Goal: Information Seeking & Learning: Check status

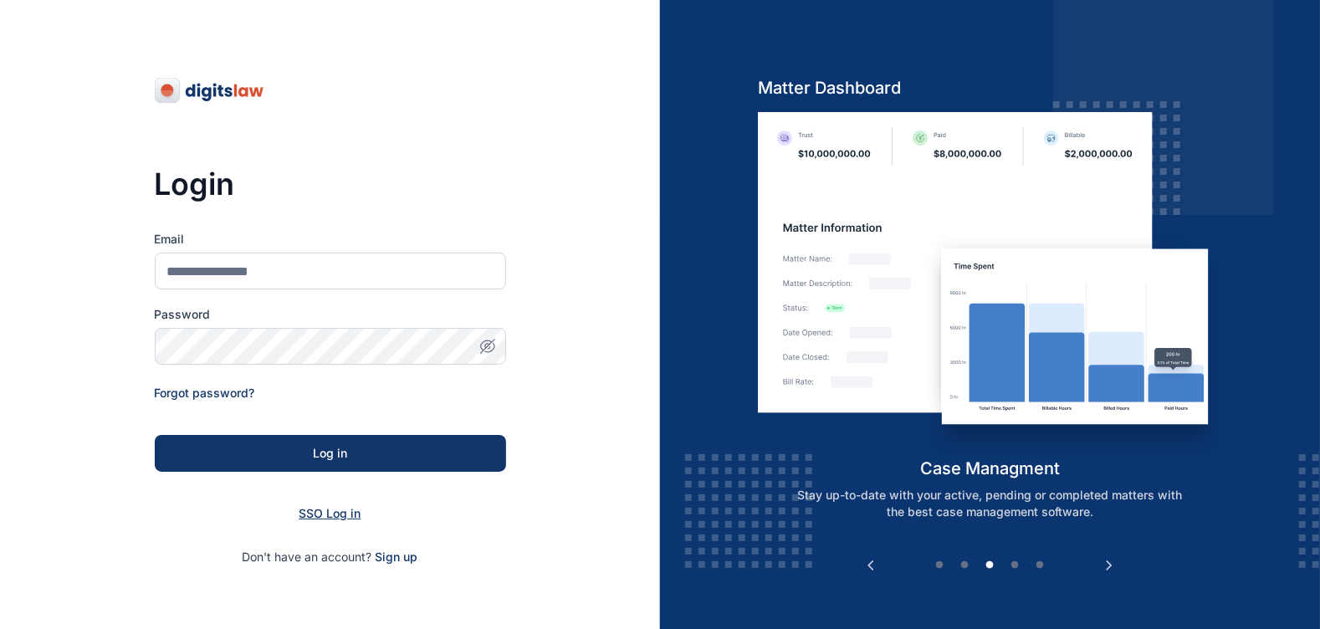
click at [308, 509] on span "SSO Log in" at bounding box center [330, 513] width 62 height 14
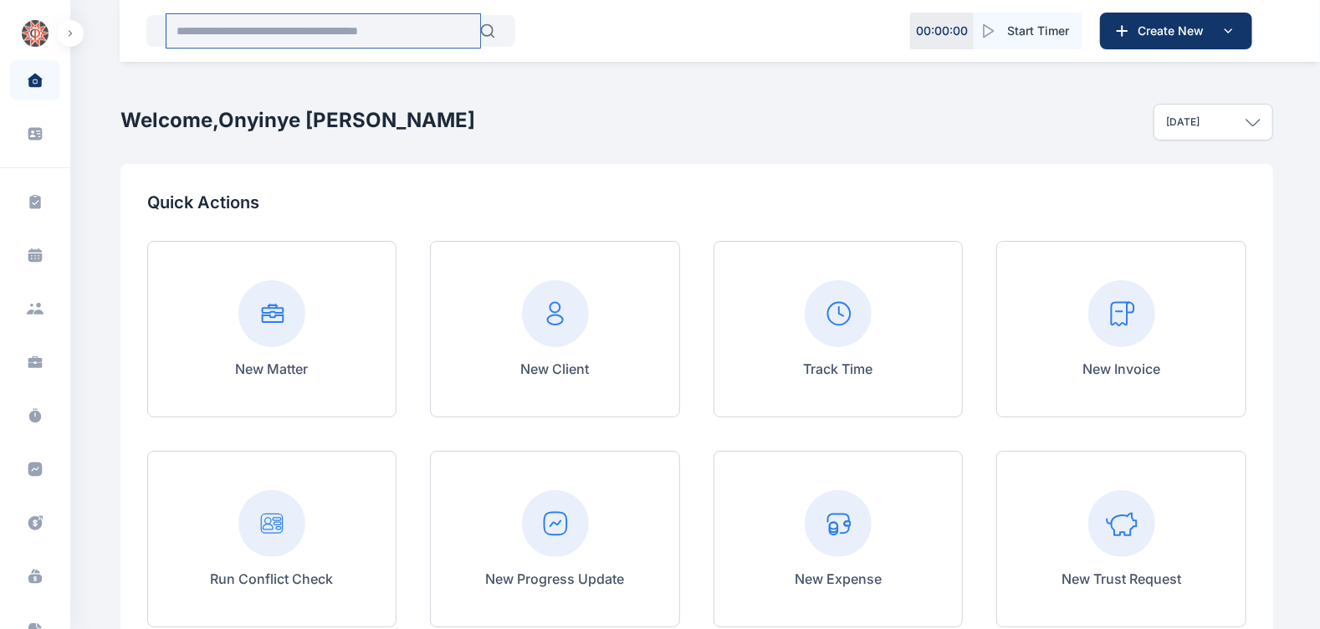
click at [247, 23] on input "text" at bounding box center [323, 30] width 314 height 33
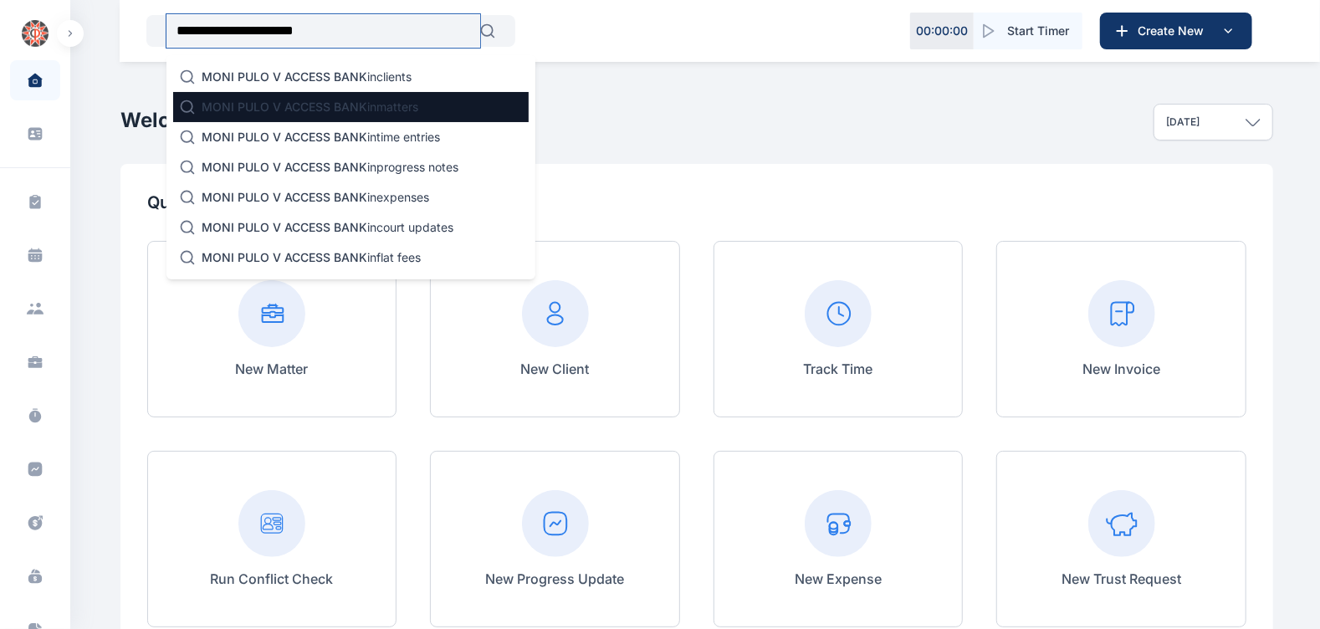
type input "**********"
click at [242, 105] on span "MONI PULO V ACCESS BANK" at bounding box center [285, 107] width 166 height 14
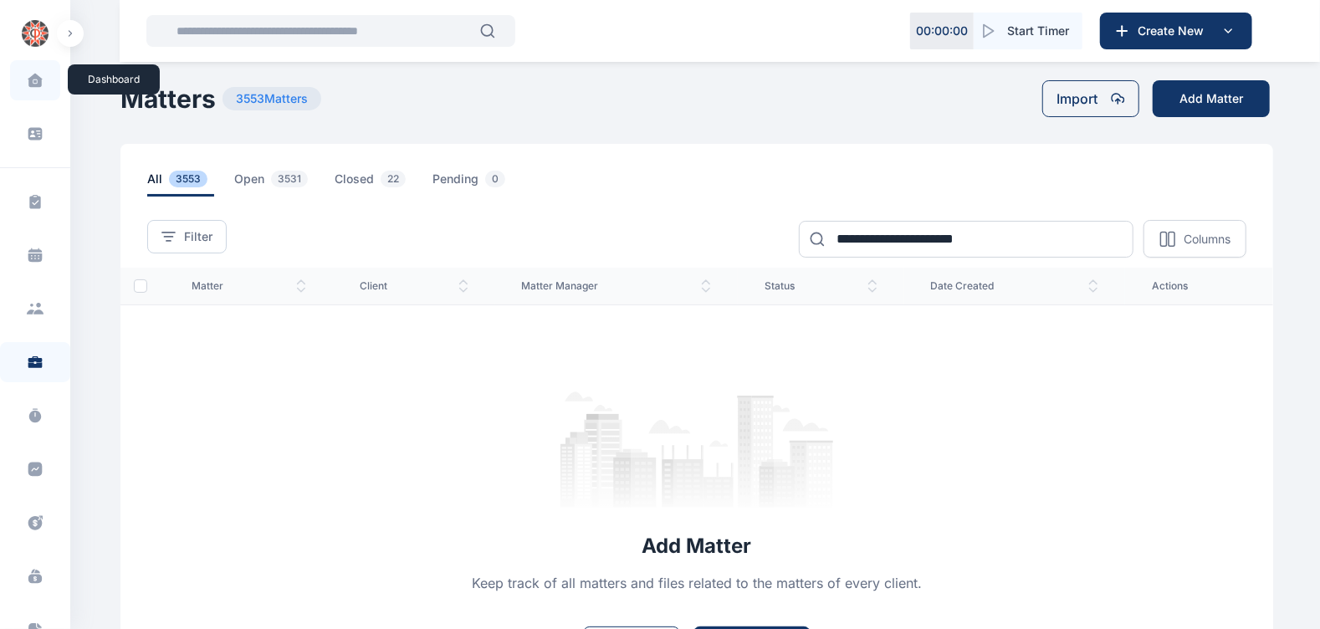
click at [14, 75] on span at bounding box center [35, 80] width 42 height 35
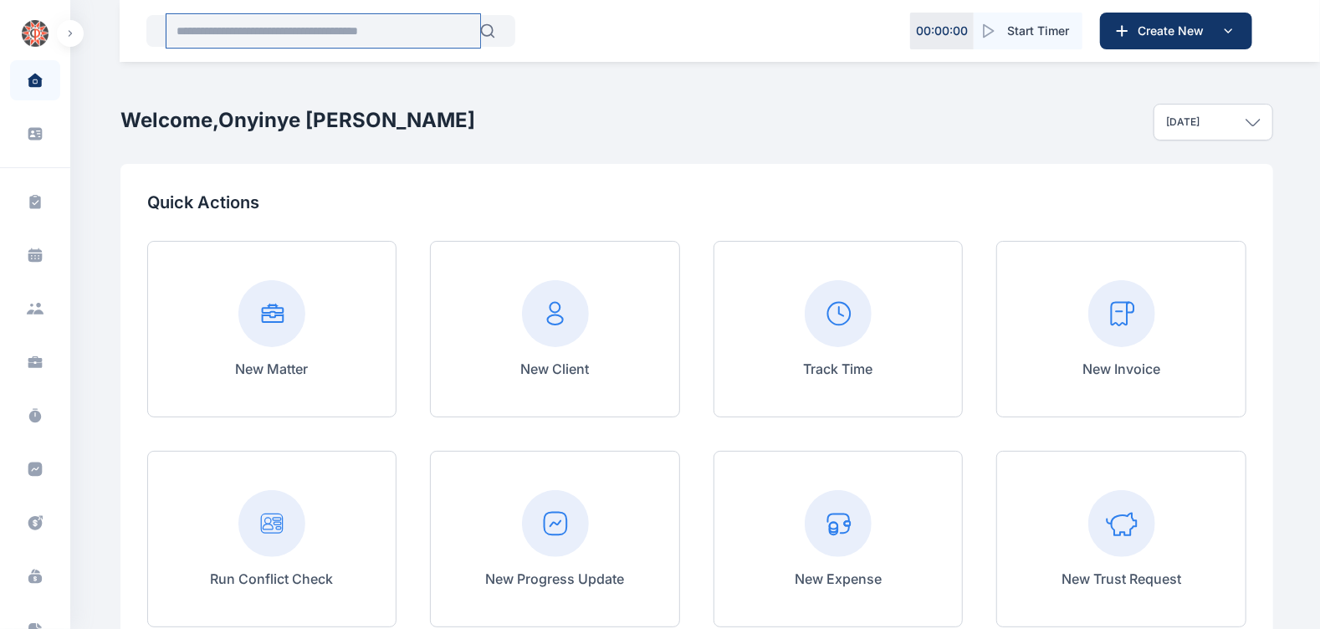
click at [367, 30] on input "text" at bounding box center [323, 30] width 314 height 33
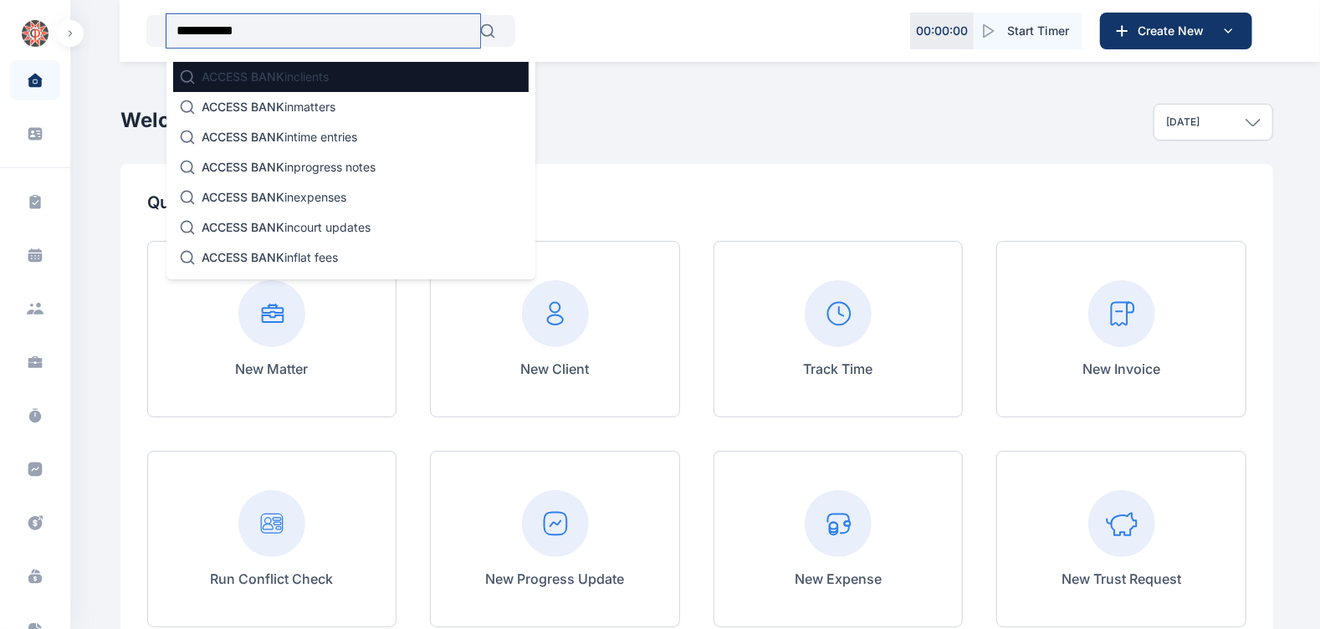
type input "**********"
click at [337, 84] on div "ACCESS BANK in clients" at bounding box center [351, 77] width 356 height 30
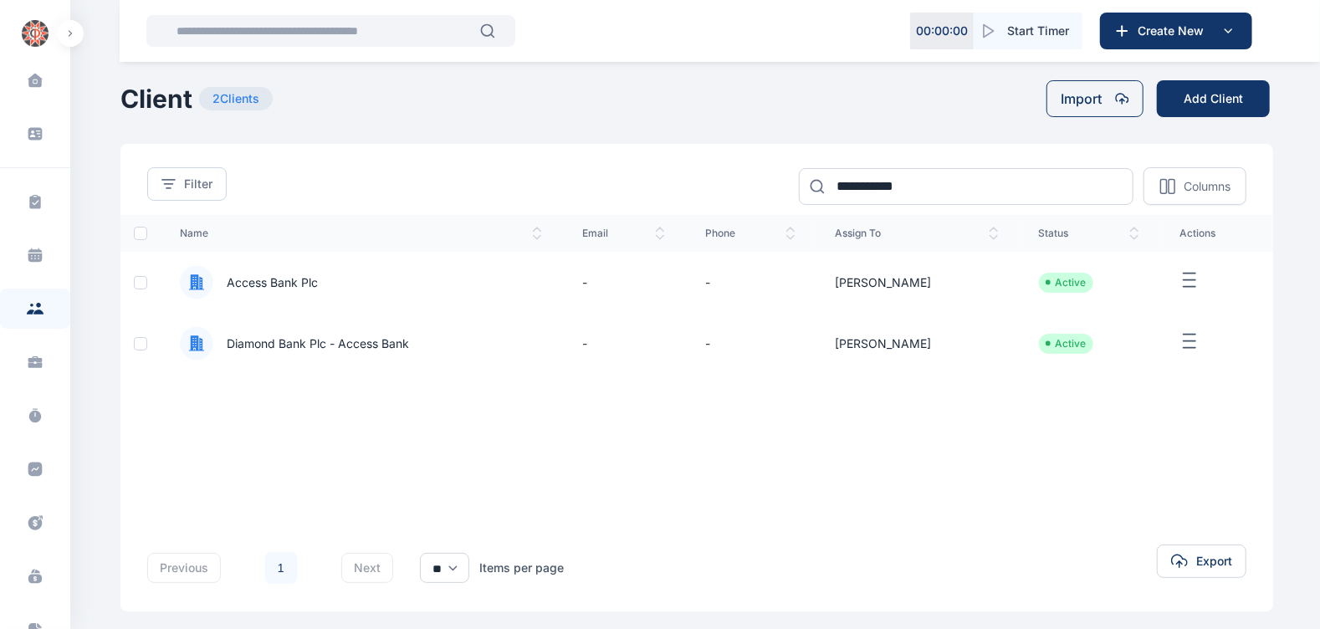
click at [252, 279] on span "Access Bank Plc" at bounding box center [265, 282] width 105 height 17
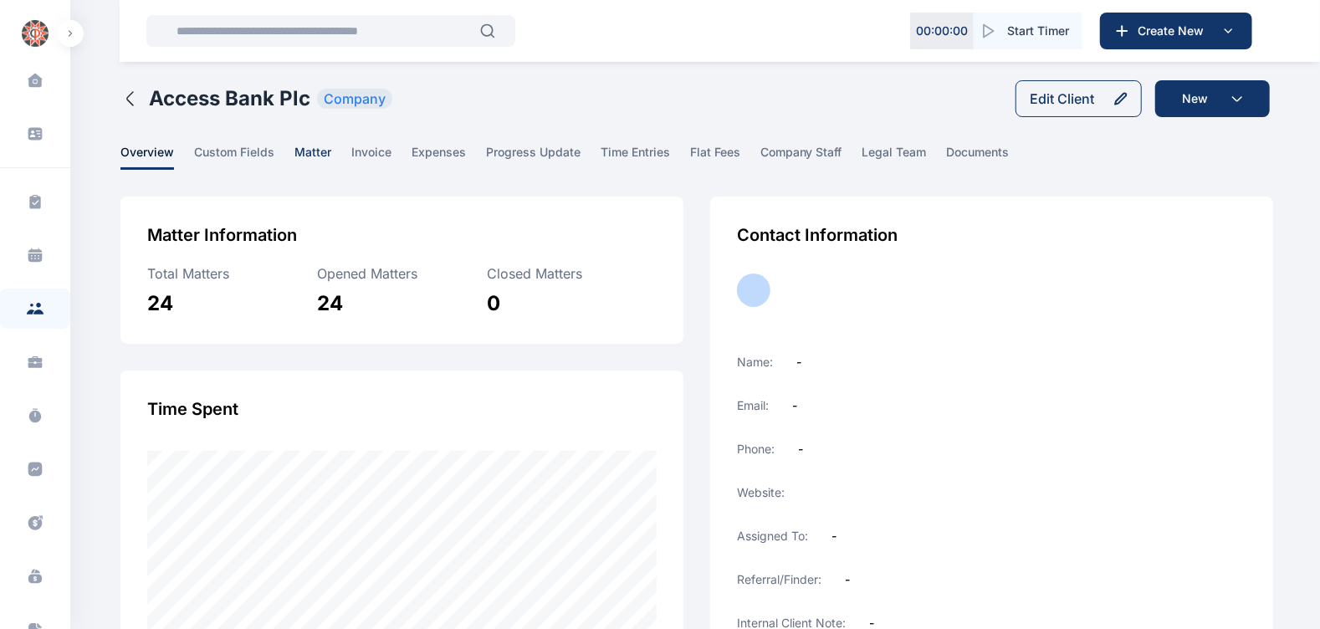
click at [309, 156] on span "matter" at bounding box center [312, 157] width 37 height 26
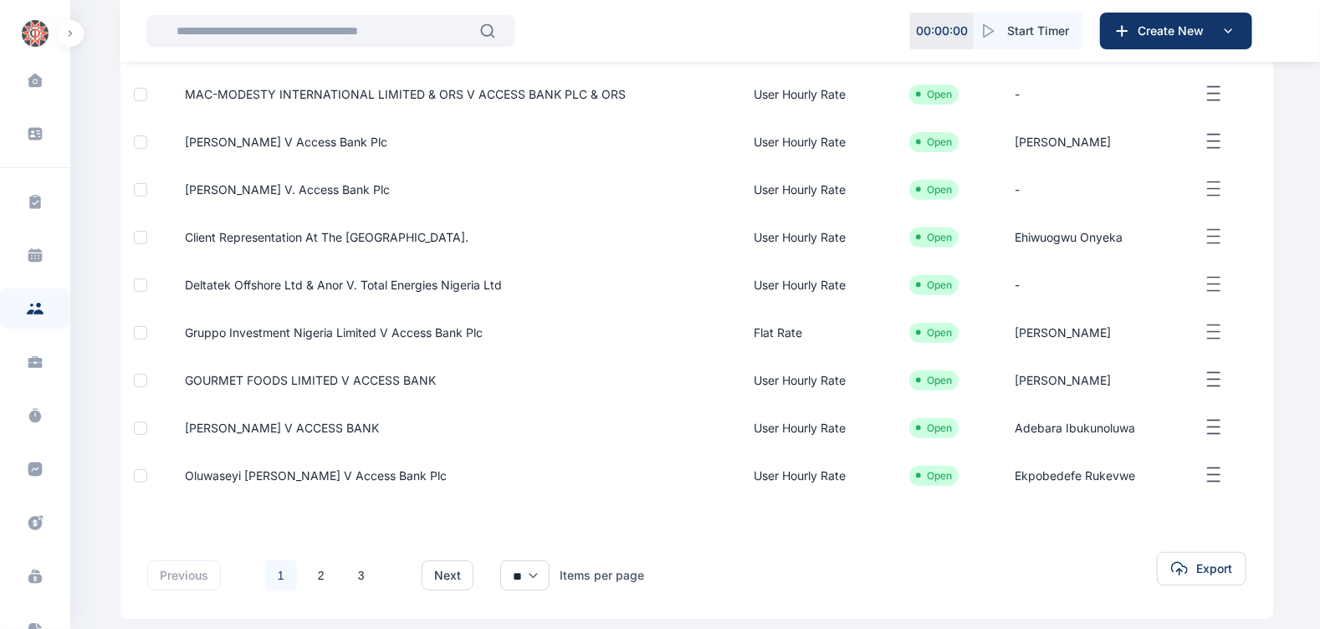
scroll to position [389, 0]
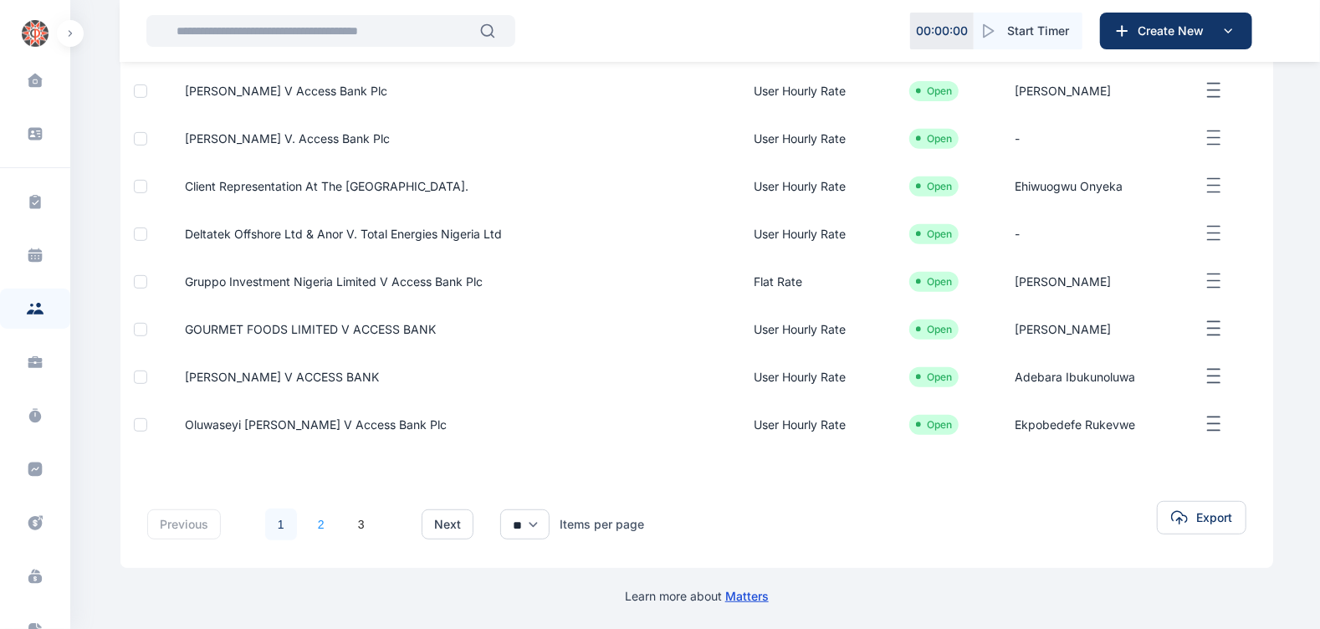
click at [322, 509] on link "2" at bounding box center [321, 525] width 32 height 32
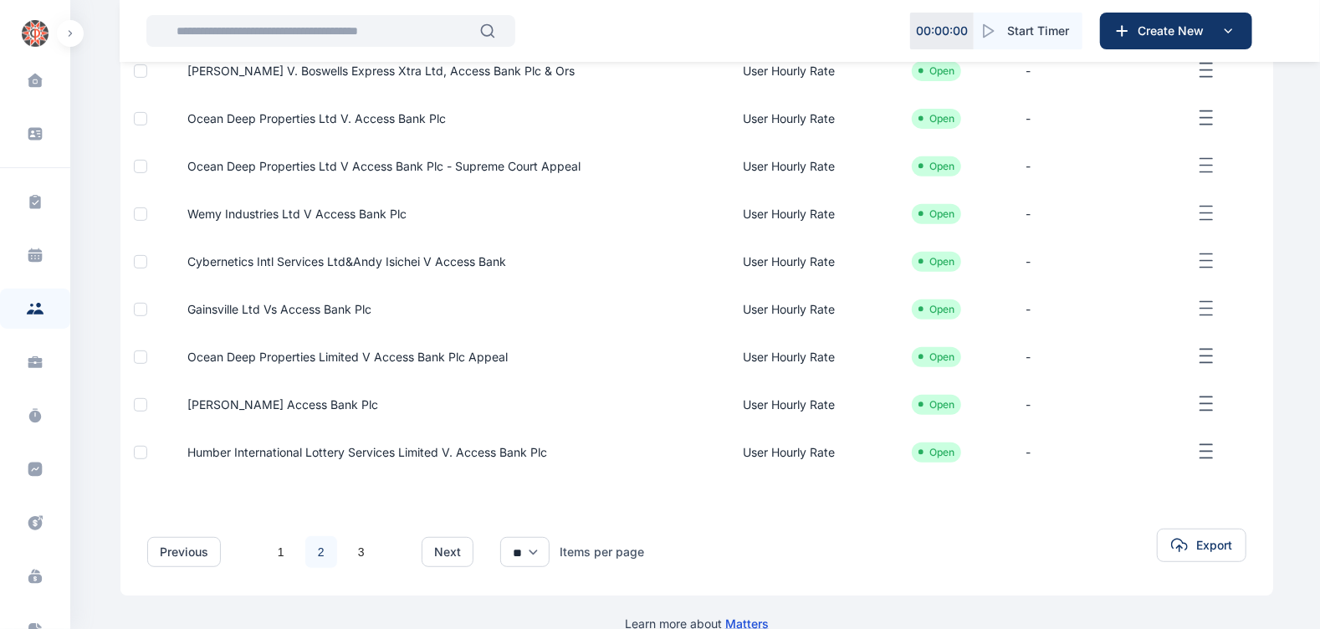
scroll to position [363, 0]
click at [361, 543] on link "3" at bounding box center [361, 551] width 32 height 32
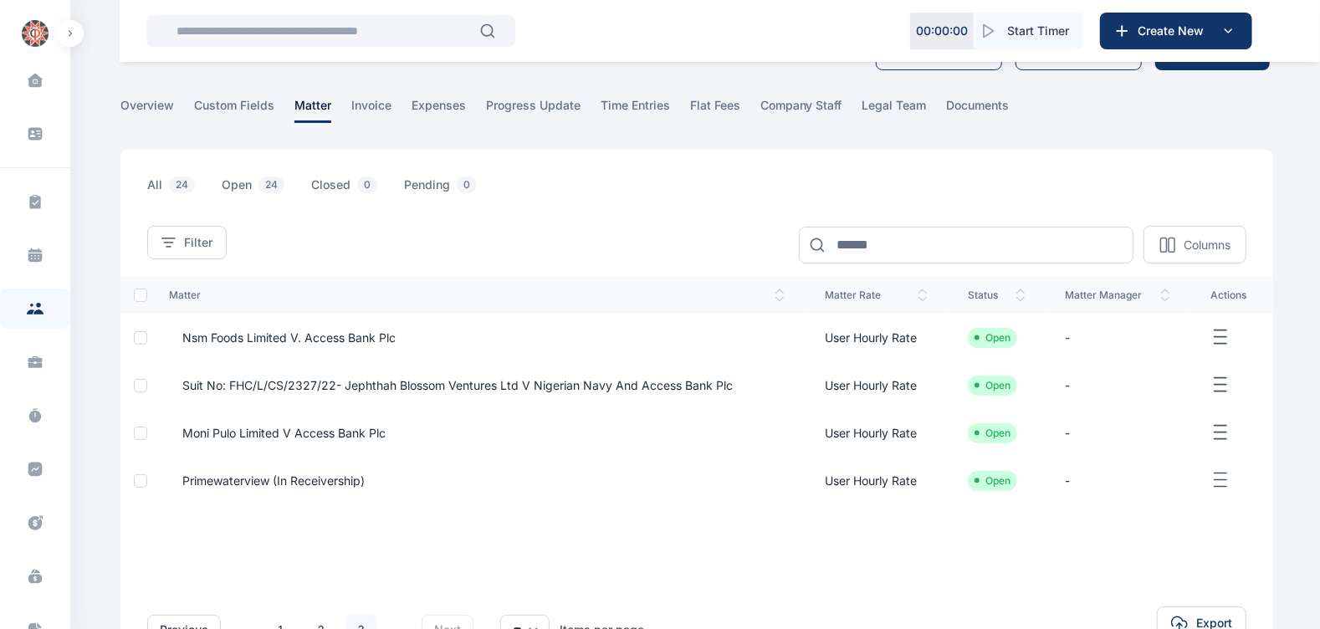
scroll to position [54, 0]
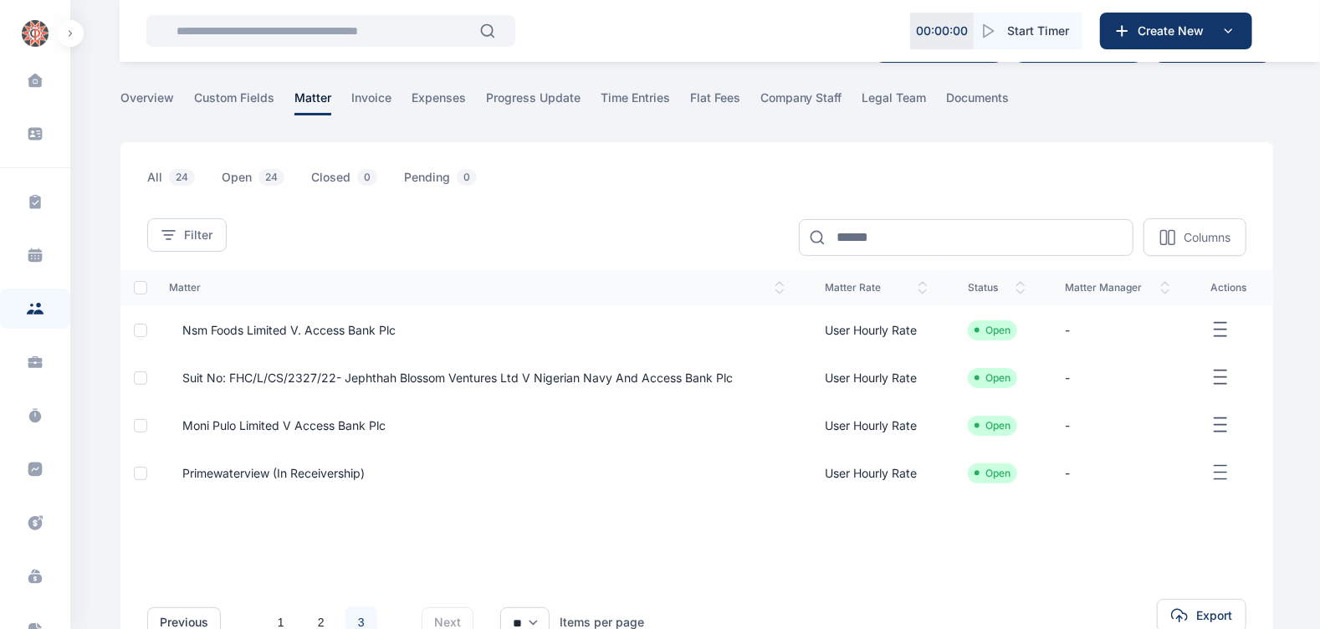
click at [335, 419] on span "Moni Pulo Limited V Access Bank Plc" at bounding box center [277, 425] width 217 height 17
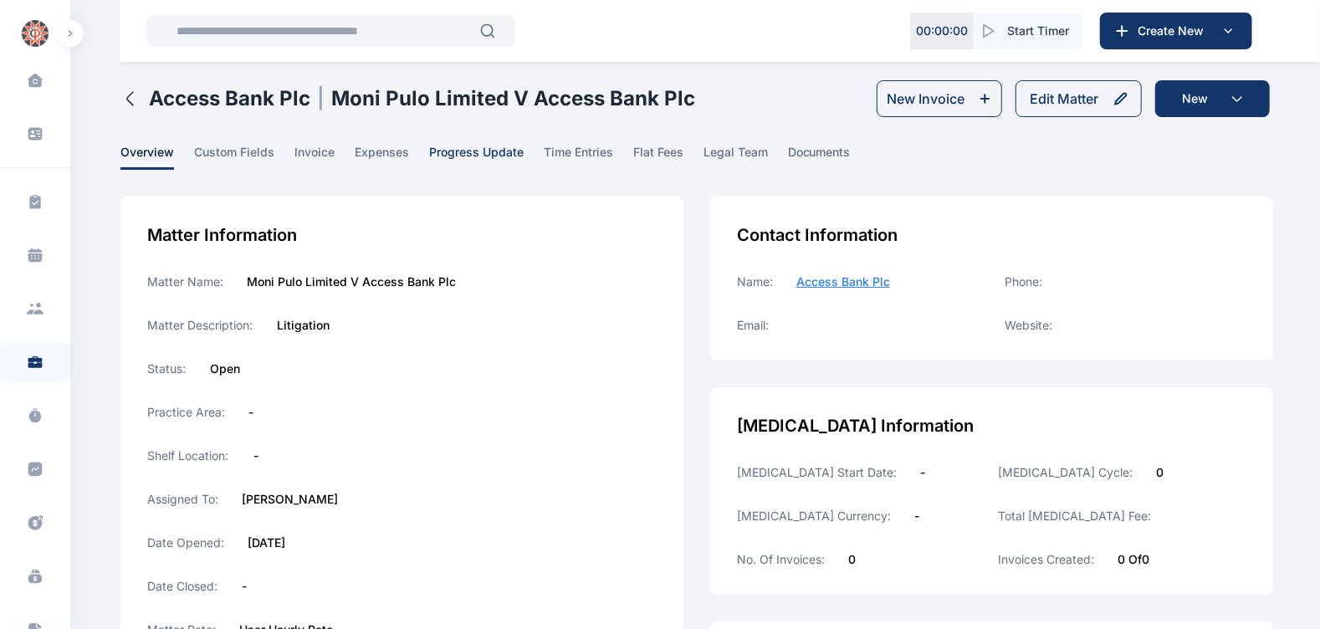
click at [512, 152] on span "progress update" at bounding box center [476, 157] width 95 height 26
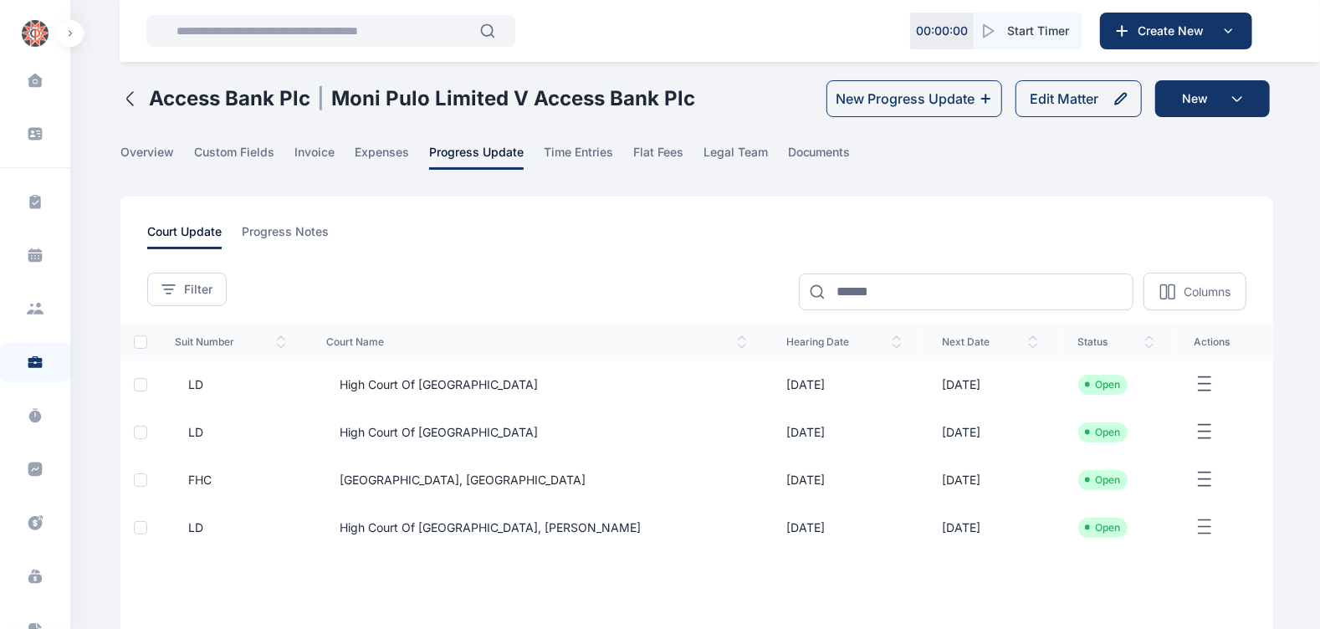
click at [207, 381] on span "LD" at bounding box center [230, 384] width 111 height 17
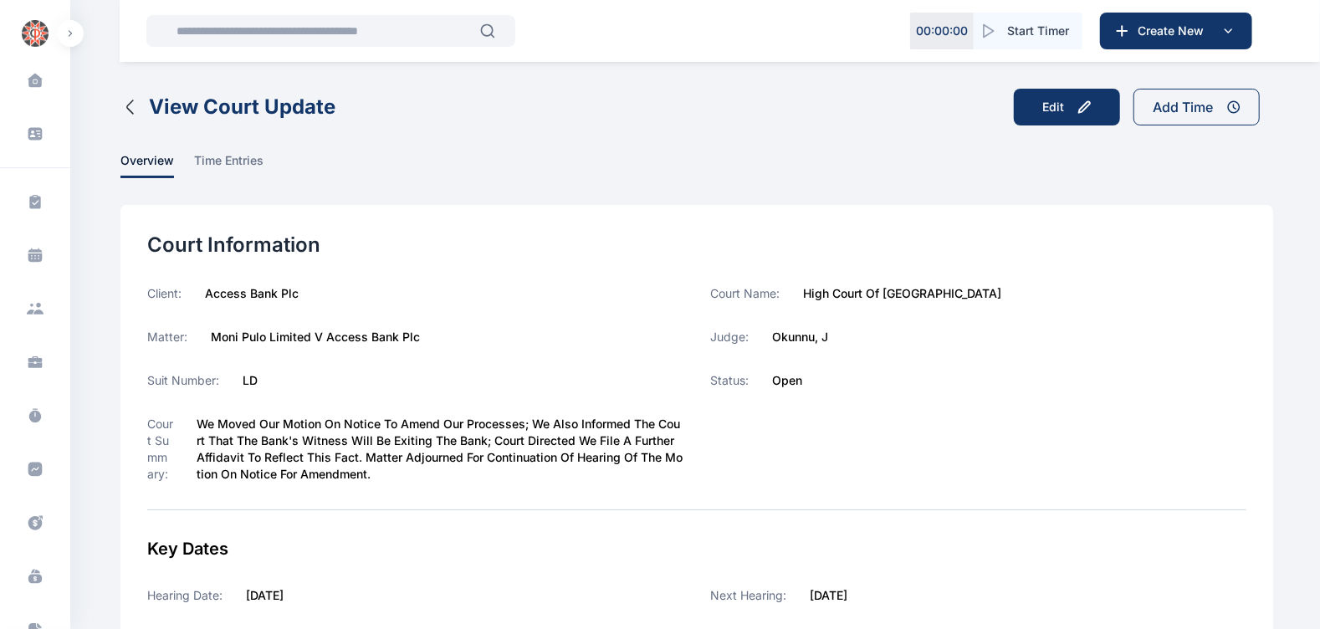
click at [132, 108] on icon "button" at bounding box center [130, 107] width 20 height 20
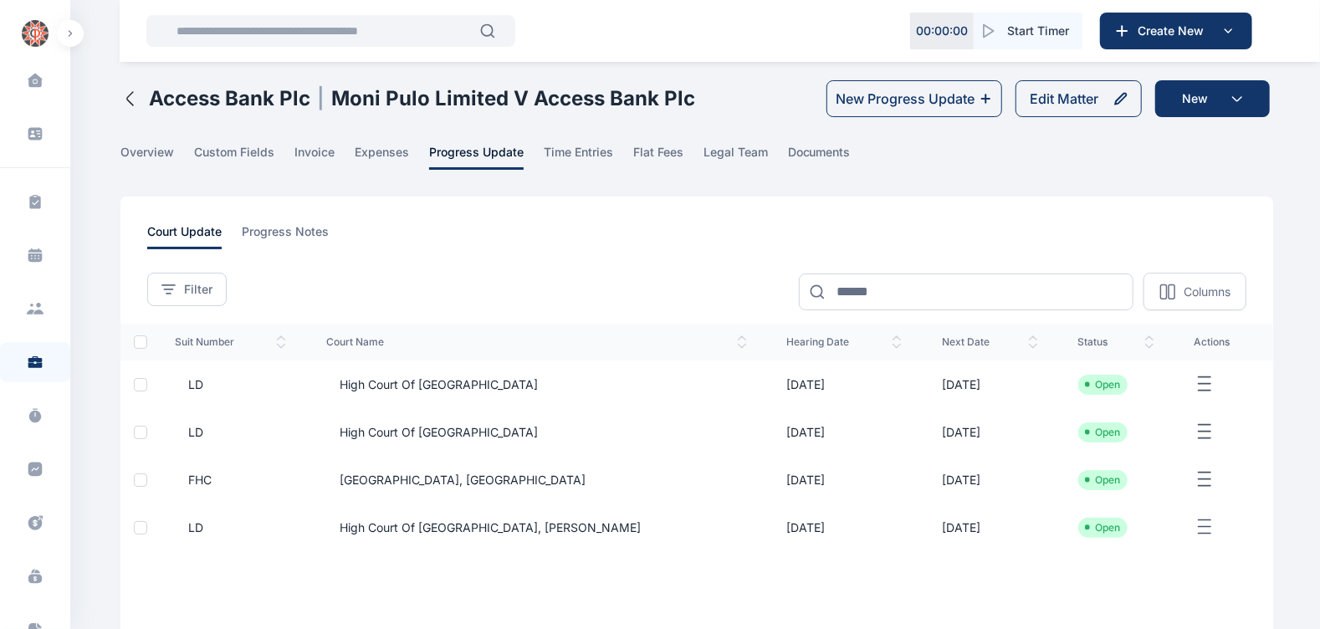
click at [450, 523] on span "High Court of [GEOGRAPHIC_DATA], [PERSON_NAME]" at bounding box center [483, 528] width 315 height 17
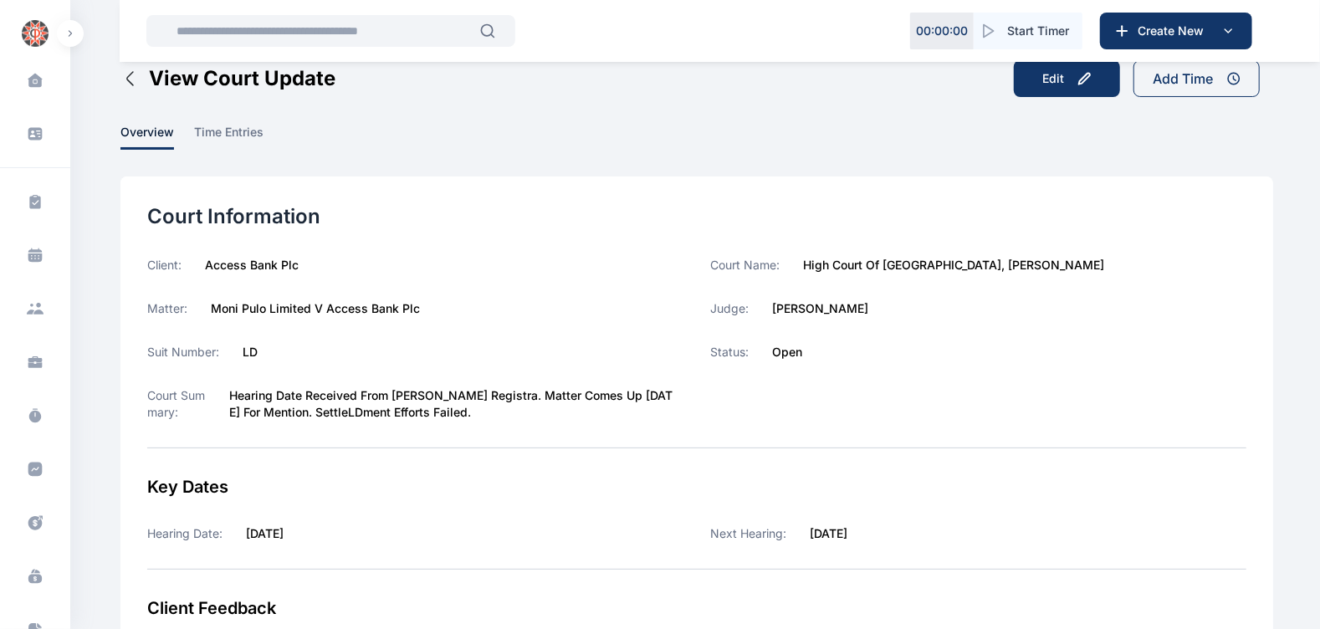
scroll to position [27, 0]
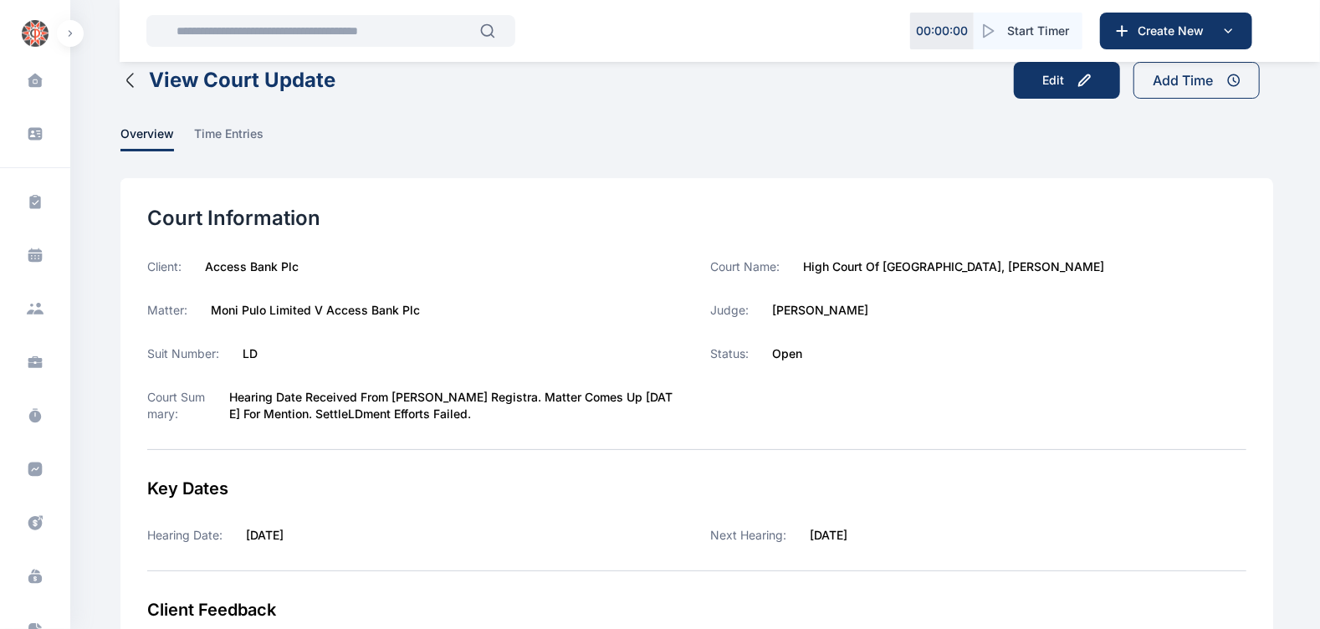
click at [130, 75] on icon "button" at bounding box center [130, 80] width 6 height 13
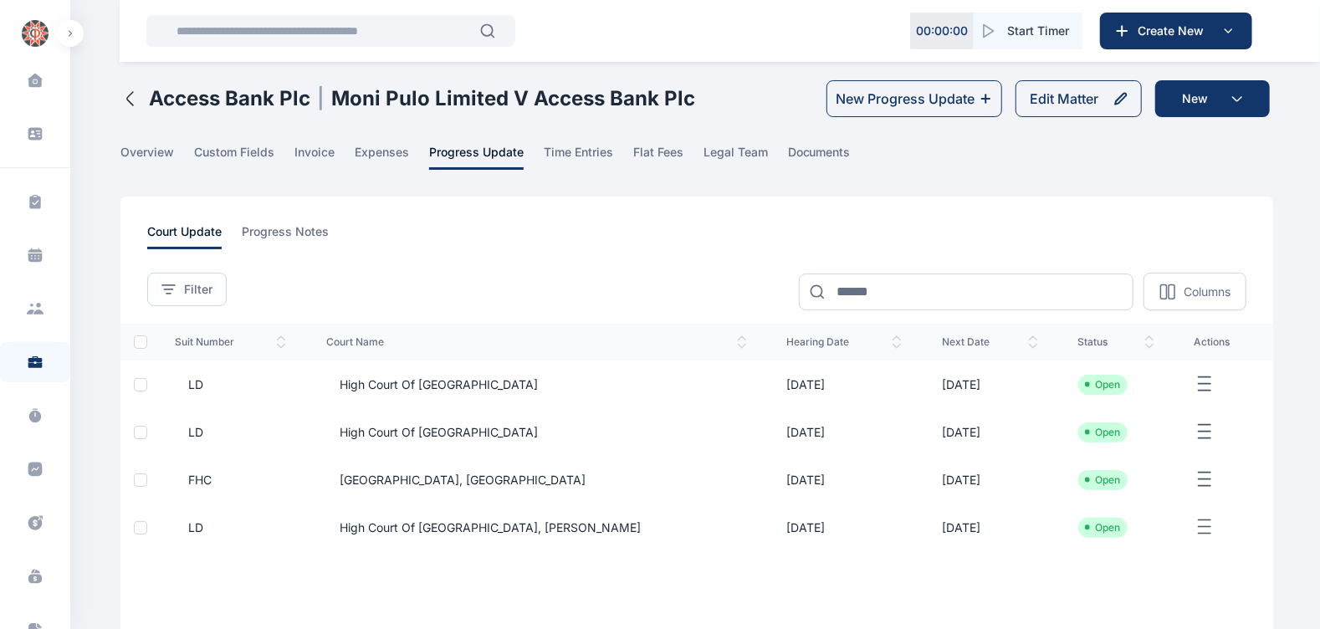
click at [441, 479] on span "[GEOGRAPHIC_DATA], [GEOGRAPHIC_DATA]" at bounding box center [455, 480] width 259 height 17
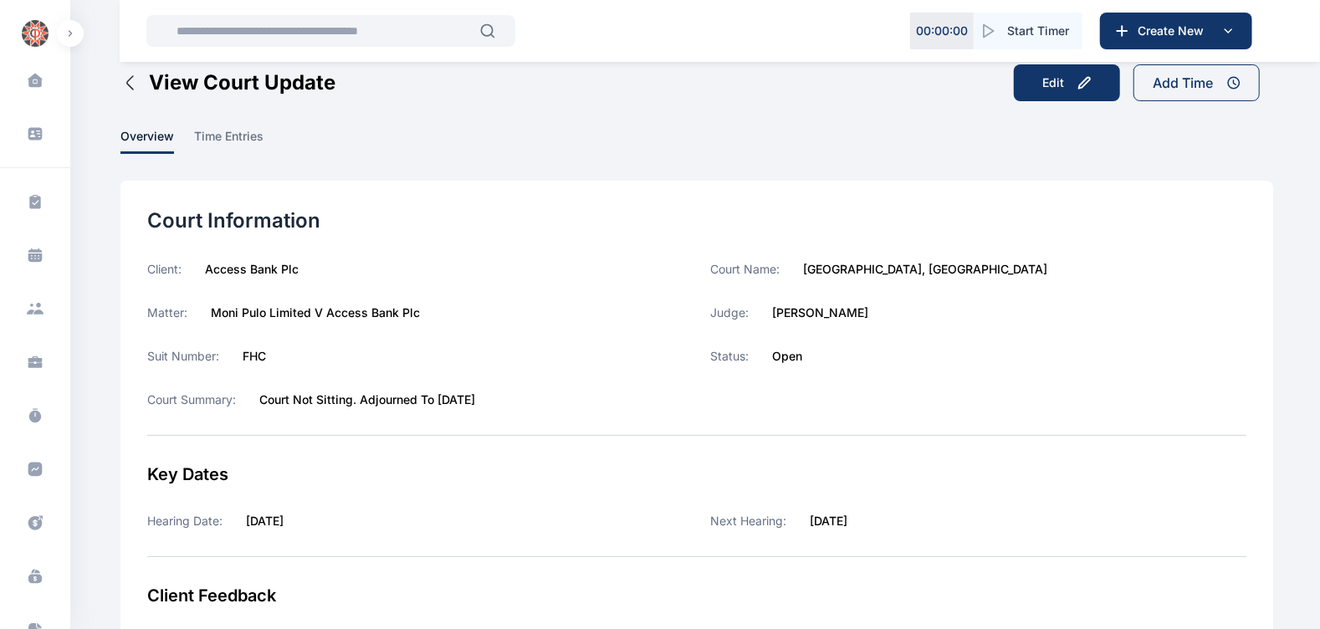
scroll to position [10, 0]
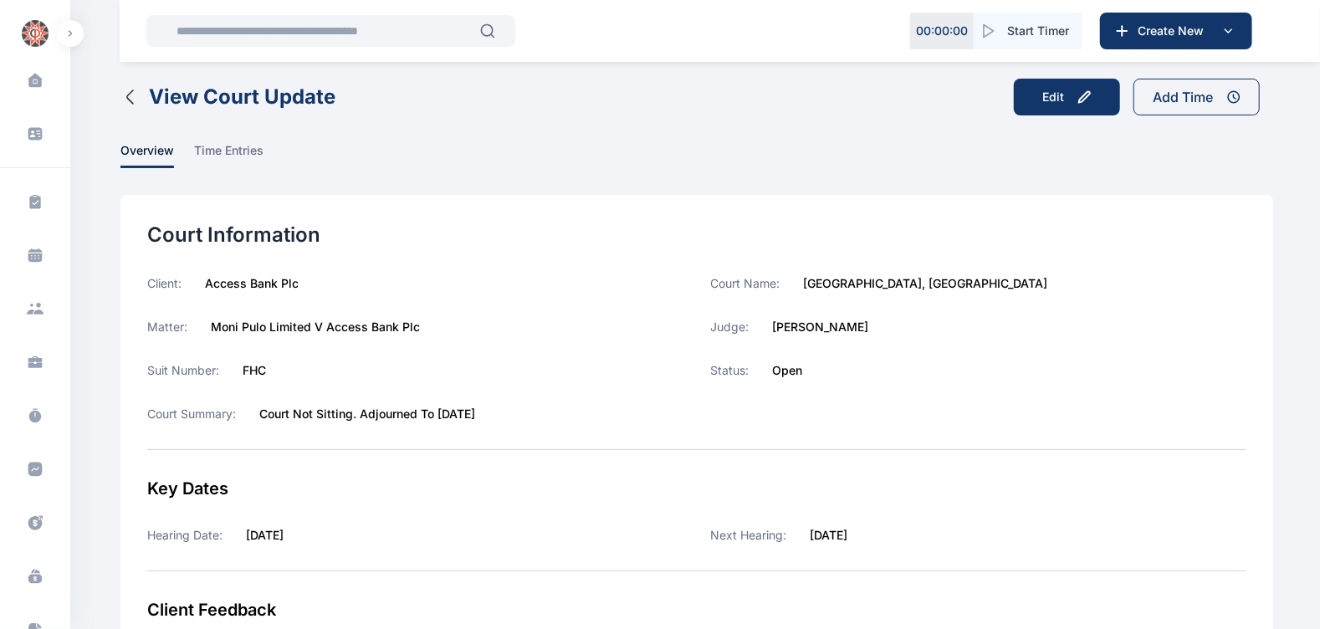
click at [128, 100] on icon "button" at bounding box center [130, 97] width 20 height 20
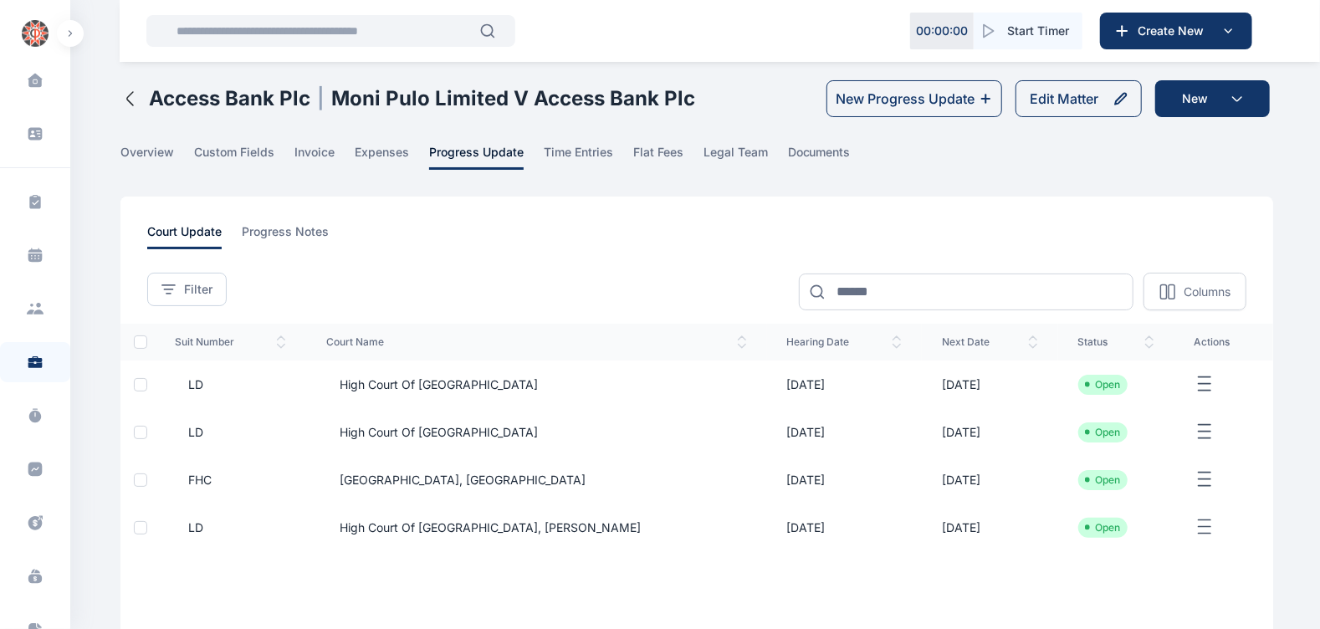
click at [414, 427] on span "High Court of [GEOGRAPHIC_DATA]" at bounding box center [432, 432] width 212 height 17
